Goal: Find specific page/section: Find specific page/section

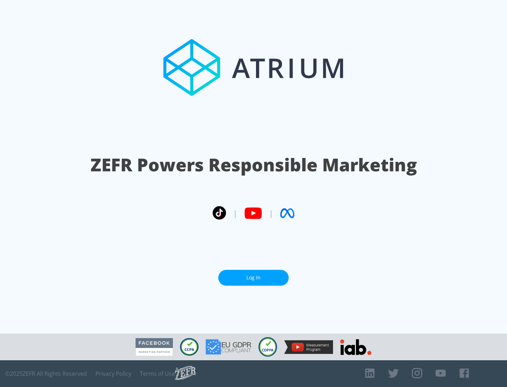
click at [253, 275] on link "Log In" at bounding box center [253, 278] width 70 height 16
